Goal: Transaction & Acquisition: Book appointment/travel/reservation

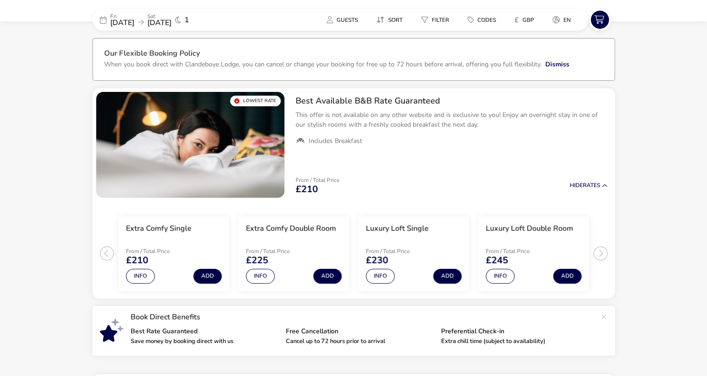
scroll to position [36, 0]
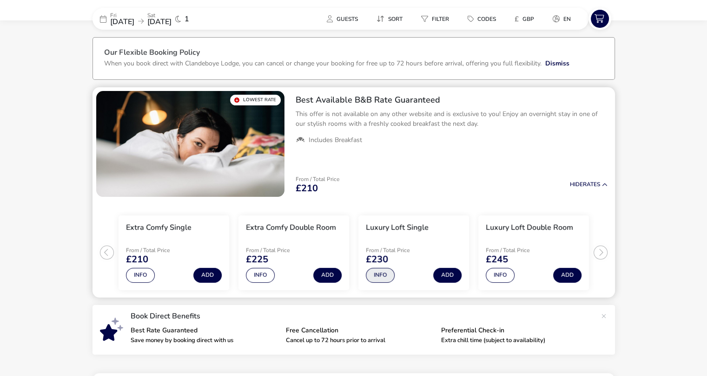
click at [378, 277] on button "Info" at bounding box center [380, 275] width 29 height 15
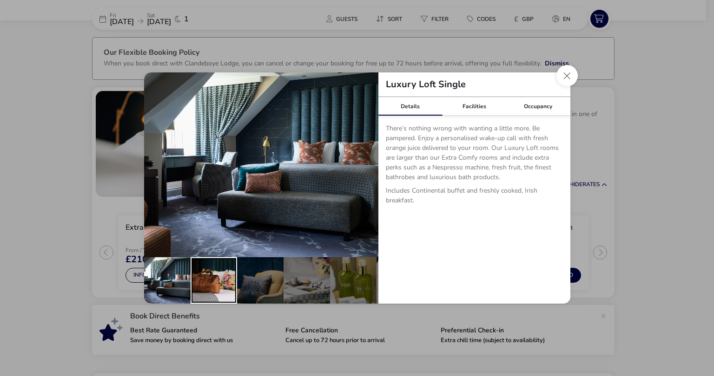
click at [220, 278] on div "details" at bounding box center [213, 280] width 46 height 46
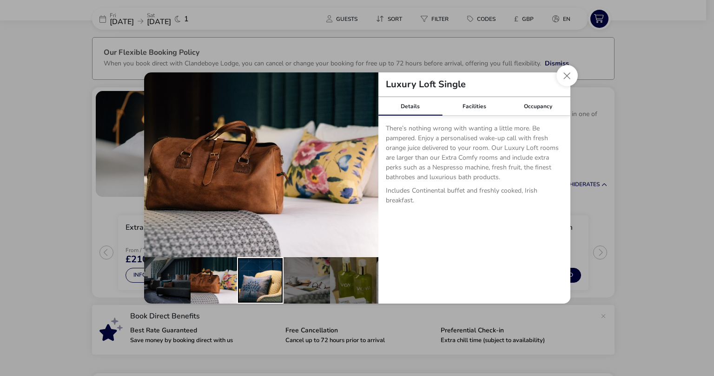
click at [257, 278] on div "details" at bounding box center [260, 280] width 46 height 46
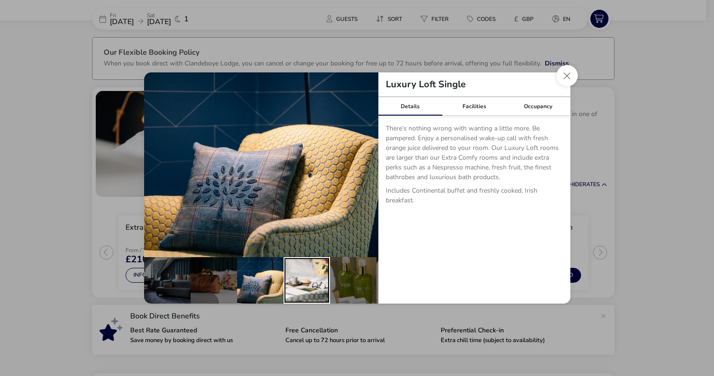
click at [303, 275] on div "details" at bounding box center [306, 280] width 46 height 46
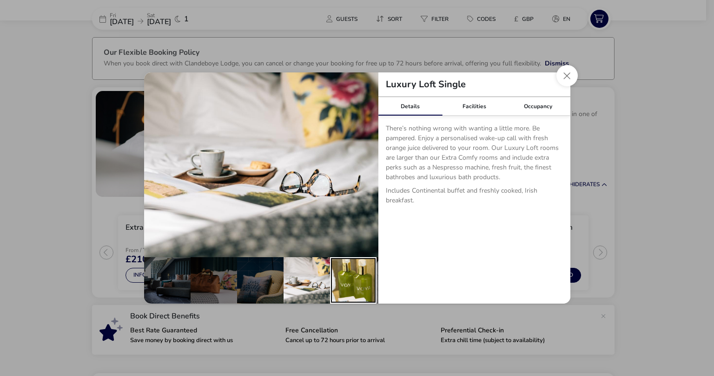
click at [353, 274] on div "details" at bounding box center [353, 280] width 46 height 46
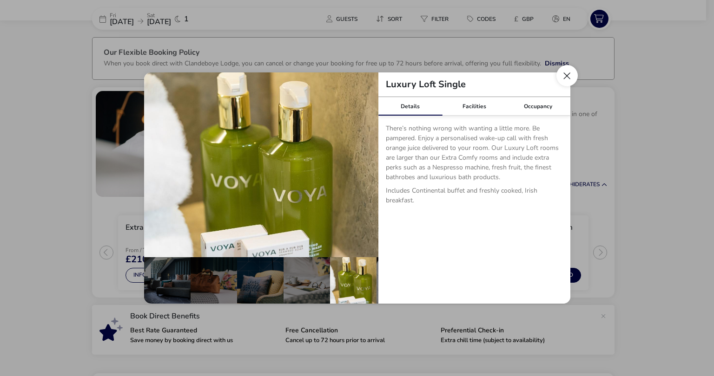
click at [574, 78] on button "Close dialog" at bounding box center [566, 75] width 21 height 21
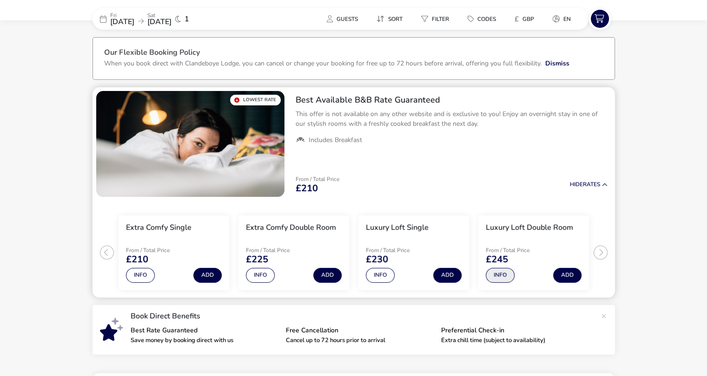
click at [498, 274] on button "Info" at bounding box center [500, 275] width 29 height 15
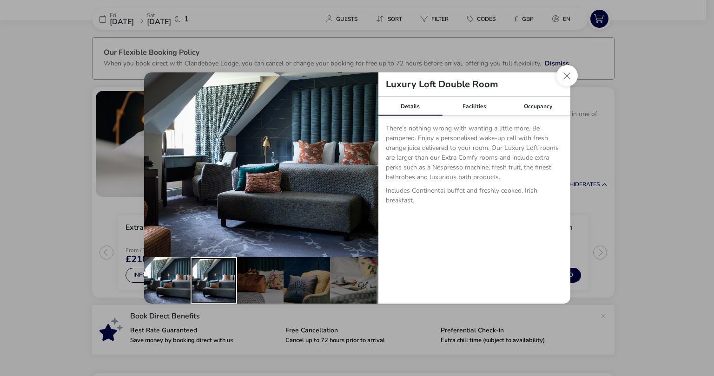
click at [207, 280] on div "details" at bounding box center [213, 280] width 46 height 46
click at [171, 279] on div "details" at bounding box center [167, 280] width 46 height 46
click at [212, 278] on div "details" at bounding box center [213, 280] width 46 height 46
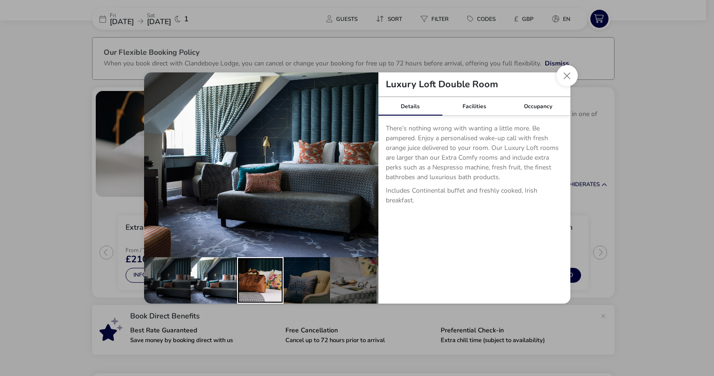
click at [271, 272] on div "details" at bounding box center [260, 280] width 46 height 46
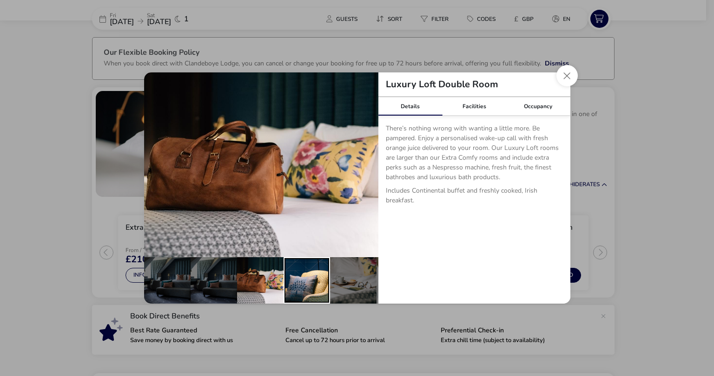
click at [314, 269] on div "details" at bounding box center [306, 280] width 46 height 46
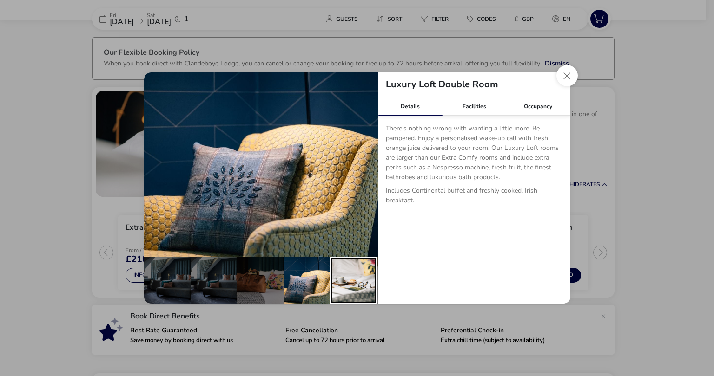
click at [352, 271] on div "details" at bounding box center [353, 280] width 46 height 46
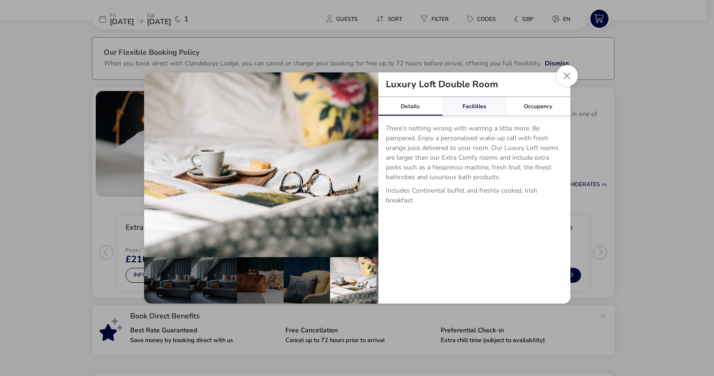
click at [479, 110] on link "Facilities" at bounding box center [474, 106] width 64 height 19
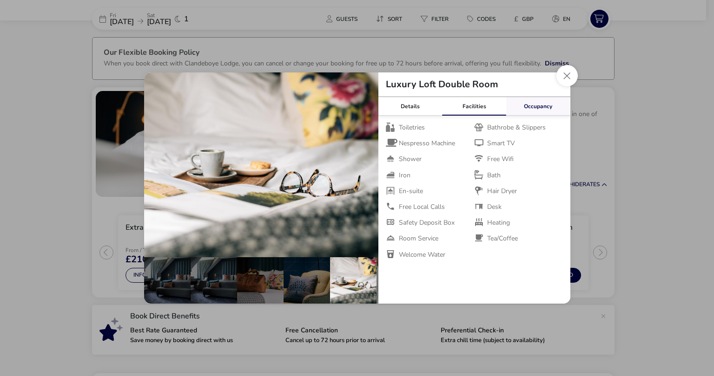
click at [541, 105] on link "Occupancy" at bounding box center [538, 106] width 64 height 19
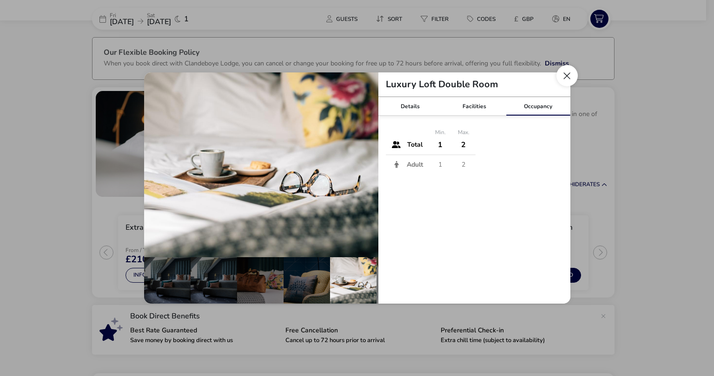
click at [567, 76] on button "Close dialog" at bounding box center [566, 75] width 21 height 21
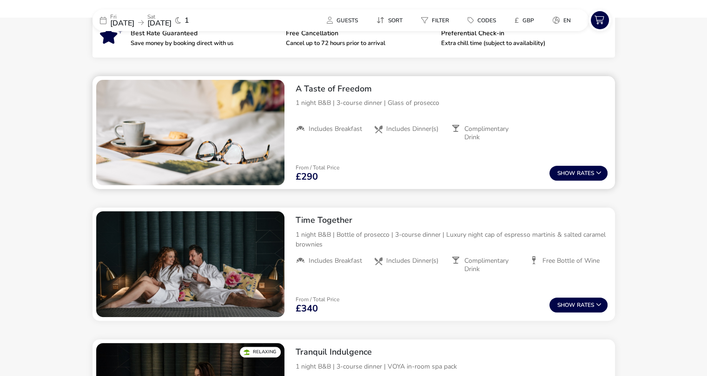
scroll to position [269, 0]
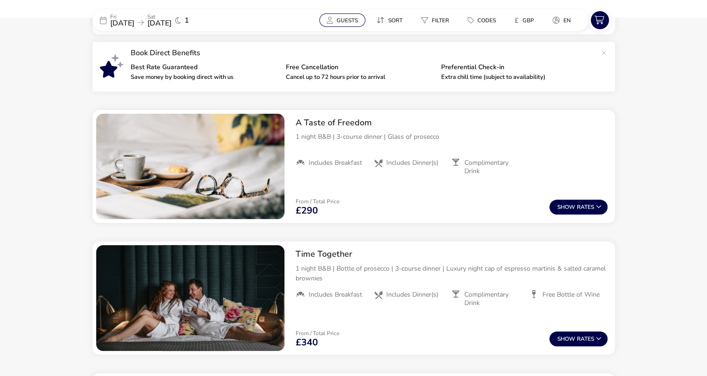
click at [352, 17] on span "Guests" at bounding box center [346, 20] width 21 height 7
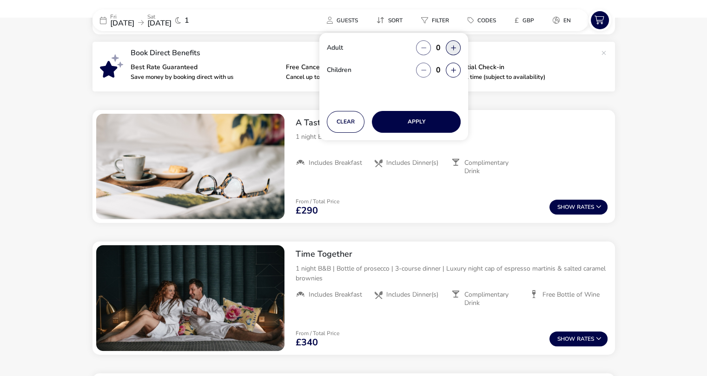
click at [457, 49] on button "button" at bounding box center [453, 47] width 15 height 15
type input "1"
click at [425, 126] on button "Apply" at bounding box center [416, 122] width 89 height 22
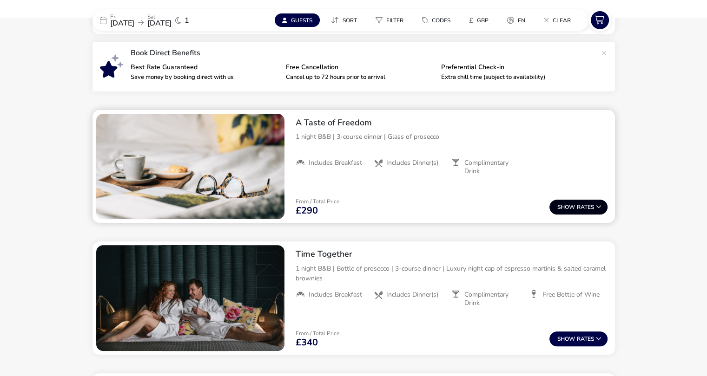
click at [583, 206] on button "Show Rates" at bounding box center [578, 207] width 58 height 15
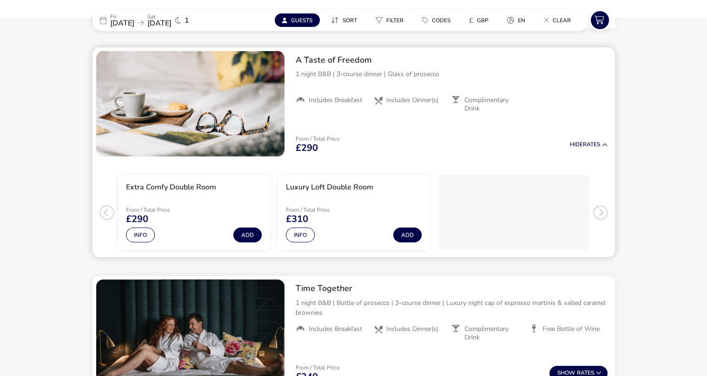
scroll to position [332, 0]
click at [144, 237] on button "Info" at bounding box center [140, 234] width 29 height 15
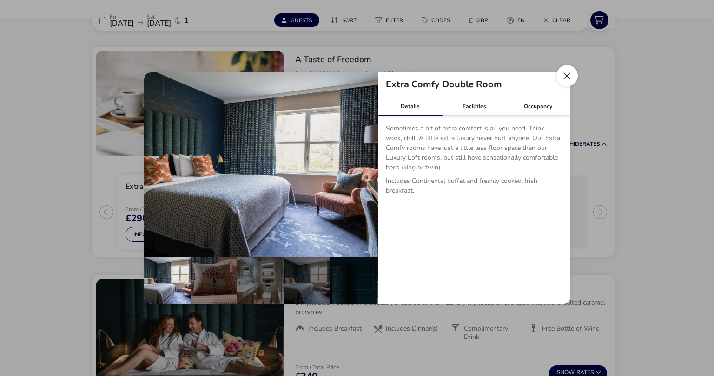
click at [568, 72] on button "Close dialog" at bounding box center [566, 75] width 21 height 21
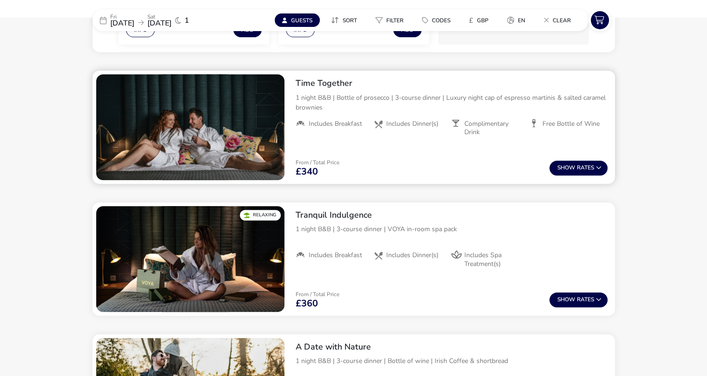
scroll to position [585, 0]
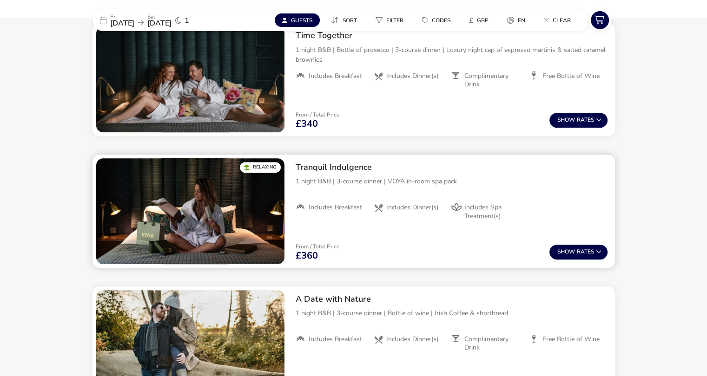
click at [223, 211] on img "1 / 1" at bounding box center [190, 211] width 188 height 106
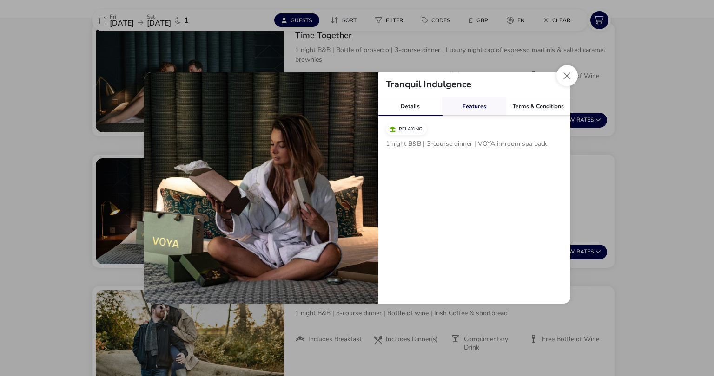
click at [473, 103] on link "Features" at bounding box center [474, 106] width 64 height 19
click at [538, 104] on link "Terms & Conditions" at bounding box center [538, 106] width 64 height 19
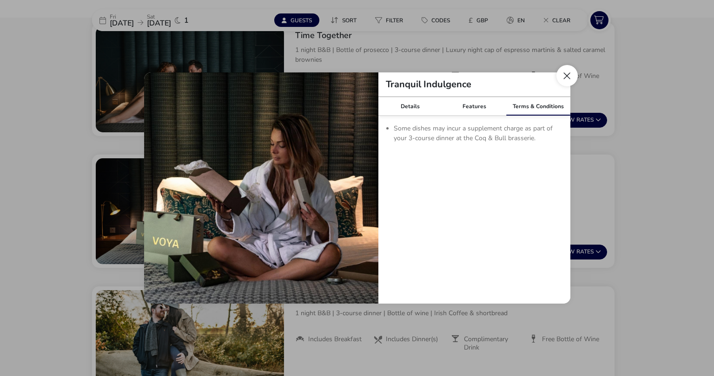
click at [569, 74] on button "Close modal" at bounding box center [566, 75] width 21 height 21
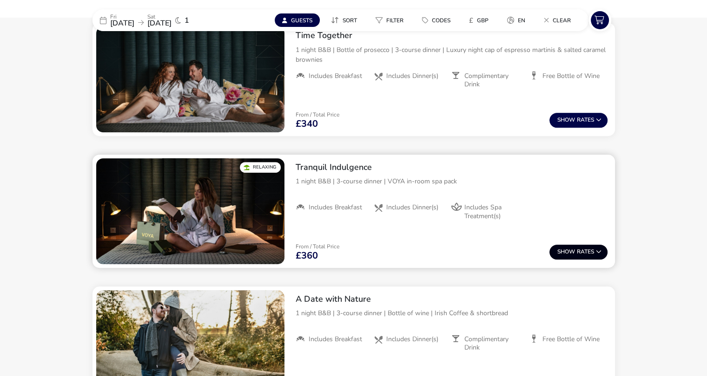
click at [587, 248] on button "Show Rates" at bounding box center [578, 252] width 58 height 15
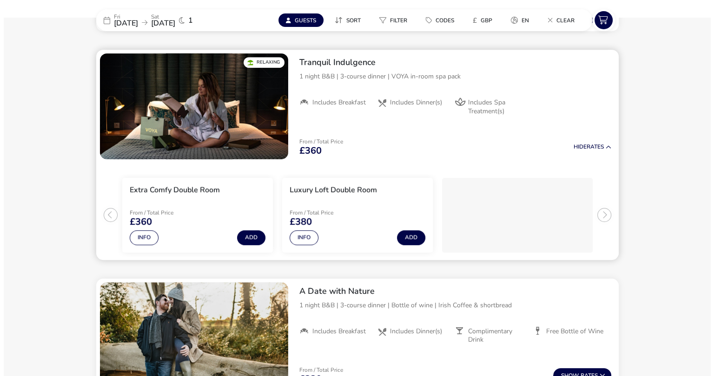
scroll to position [692, 0]
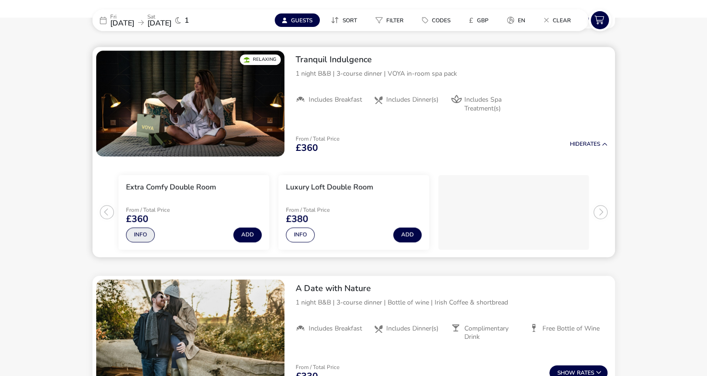
click at [143, 233] on button "Info" at bounding box center [140, 235] width 29 height 15
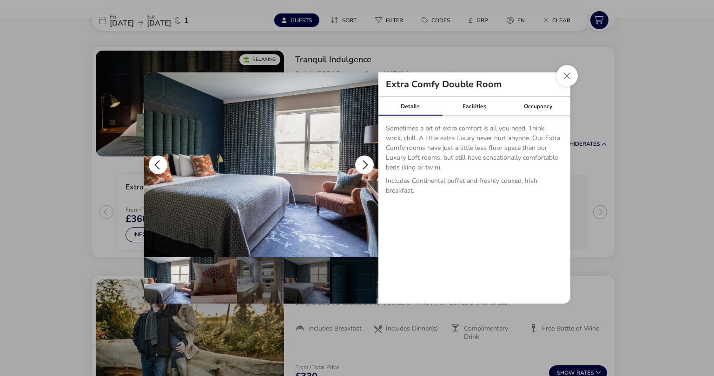
click at [365, 159] on button "details" at bounding box center [364, 165] width 19 height 19
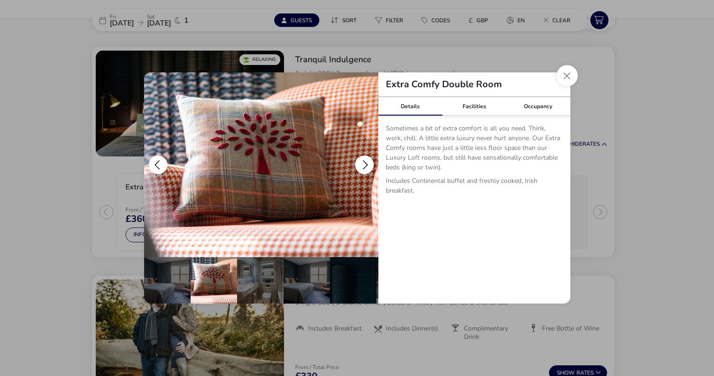
click at [365, 159] on button "details" at bounding box center [364, 165] width 19 height 19
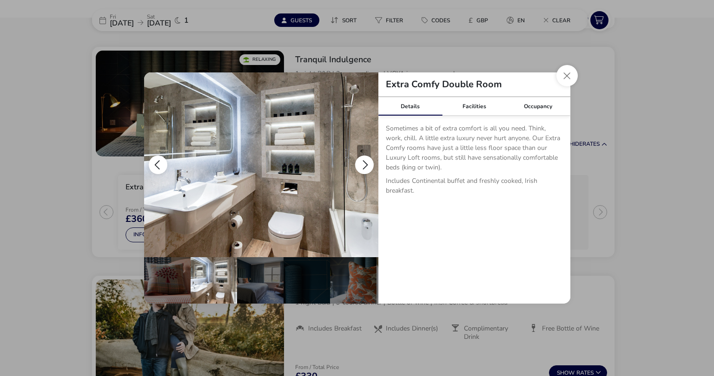
click at [365, 159] on button "details" at bounding box center [364, 165] width 19 height 19
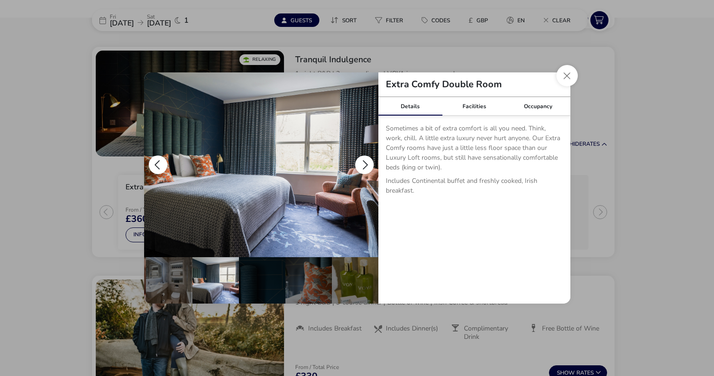
click at [365, 159] on button "details" at bounding box center [364, 165] width 19 height 19
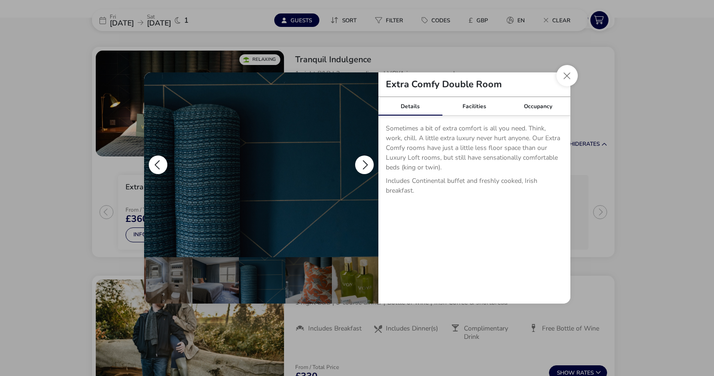
click at [156, 161] on button "details" at bounding box center [158, 165] width 19 height 19
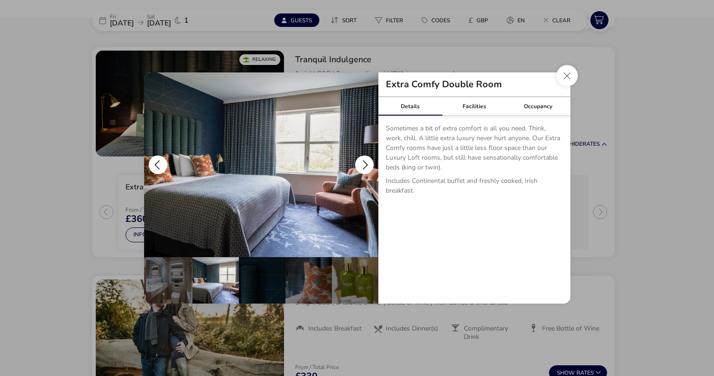
scroll to position [0, 45]
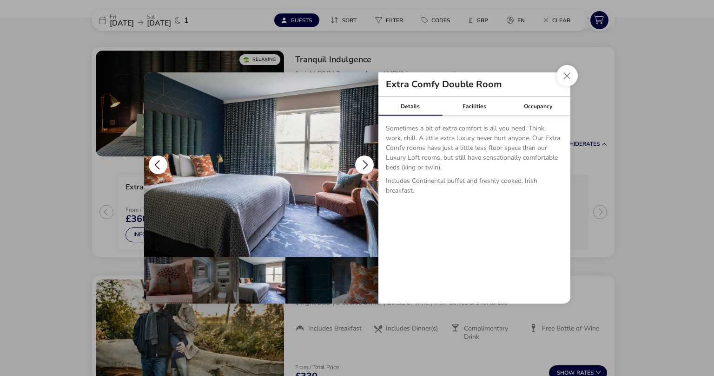
click at [156, 161] on button "details" at bounding box center [158, 165] width 19 height 19
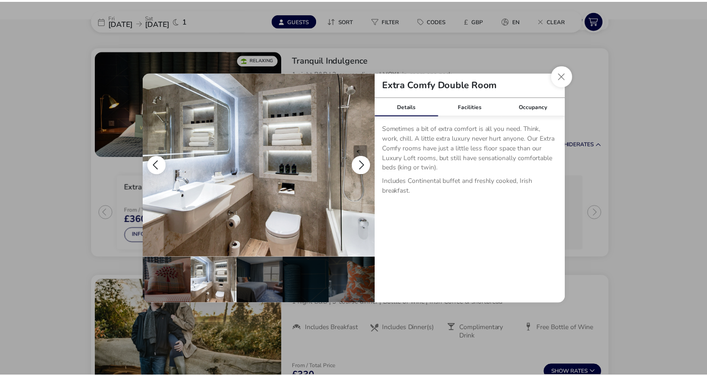
scroll to position [0, 0]
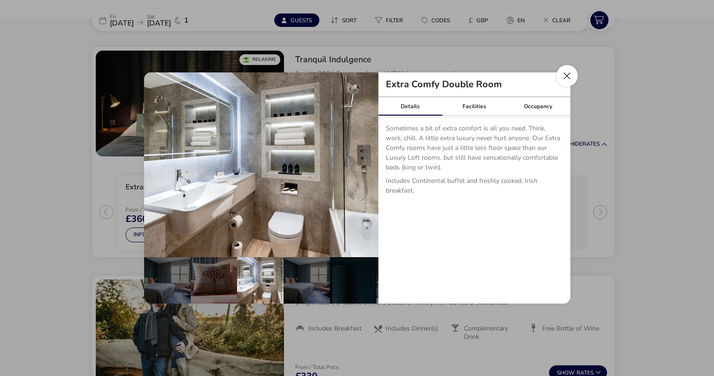
click at [565, 78] on button "Close dialog" at bounding box center [566, 75] width 21 height 21
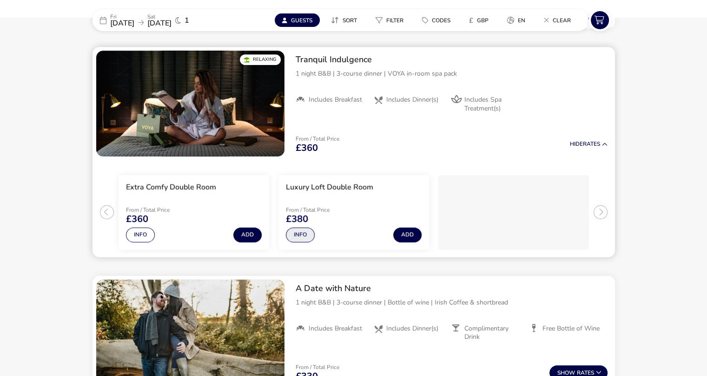
click at [297, 233] on button "Info" at bounding box center [300, 235] width 29 height 15
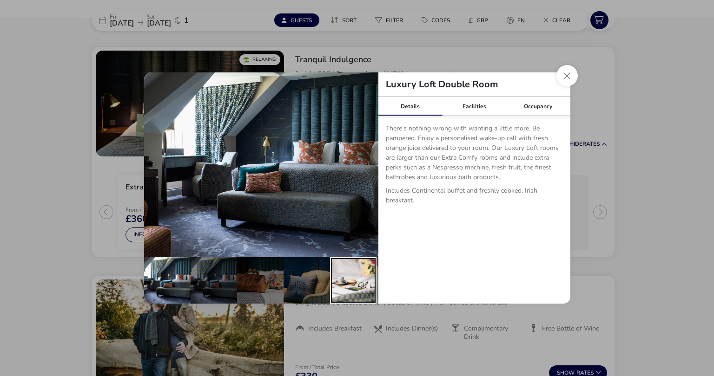
click at [357, 263] on div "details" at bounding box center [353, 280] width 46 height 46
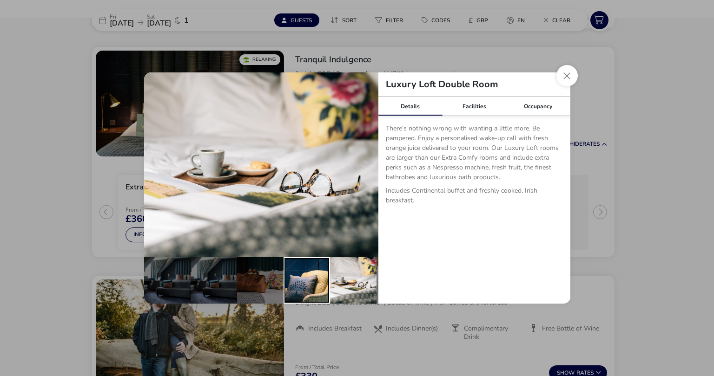
click at [288, 281] on div "details" at bounding box center [306, 280] width 46 height 46
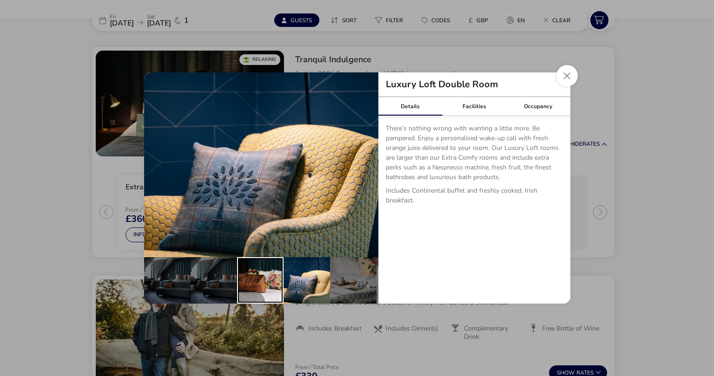
click at [250, 284] on div "details" at bounding box center [260, 280] width 46 height 46
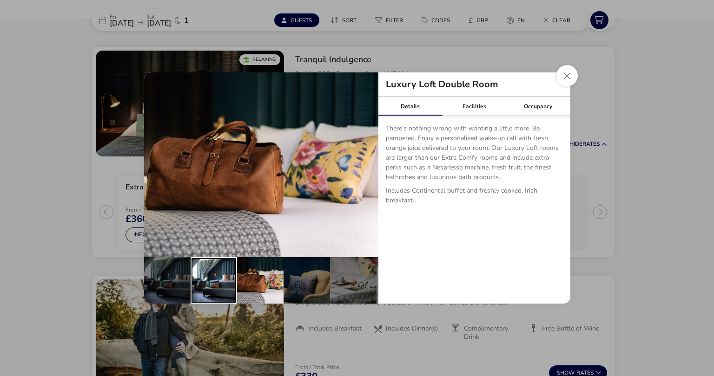
click at [210, 283] on div "details" at bounding box center [213, 280] width 46 height 46
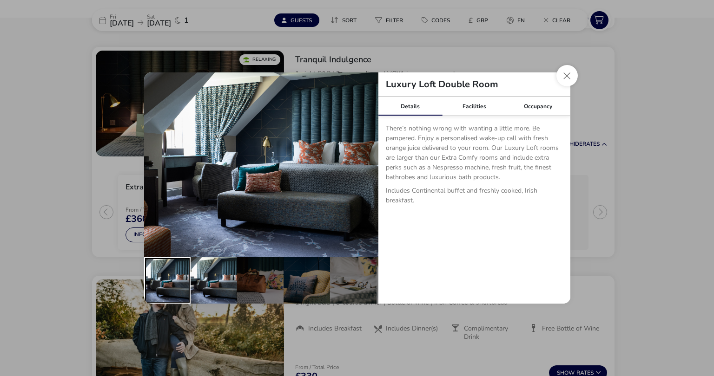
click at [164, 282] on div "details" at bounding box center [167, 280] width 46 height 46
click at [469, 108] on link "Facilities" at bounding box center [474, 106] width 64 height 19
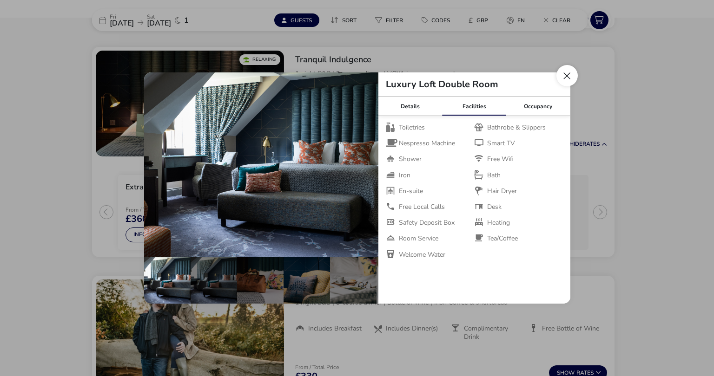
click at [565, 78] on button "Close dialog" at bounding box center [566, 75] width 21 height 21
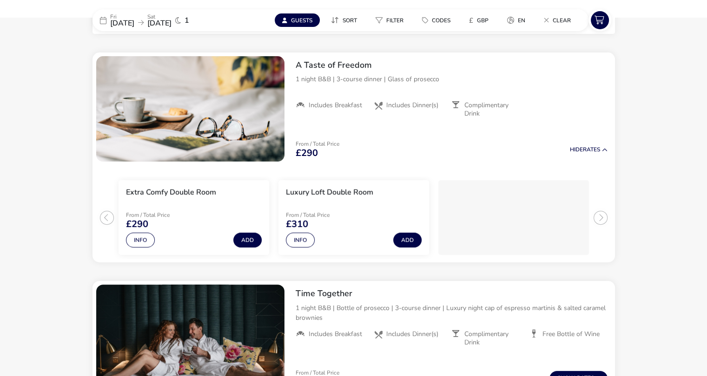
scroll to position [325, 0]
